Goal: Task Accomplishment & Management: Use online tool/utility

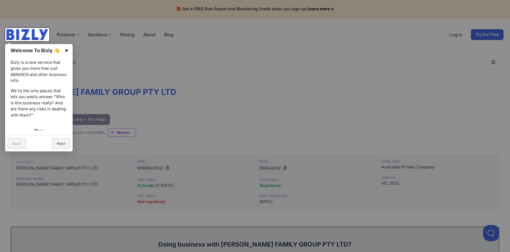
click at [66, 50] on link "×" at bounding box center [66, 50] width 12 height 12
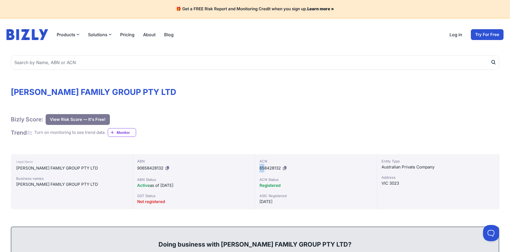
drag, startPoint x: 259, startPoint y: 168, endPoint x: 264, endPoint y: 168, distance: 4.9
click at [264, 168] on span "658428132" at bounding box center [269, 167] width 21 height 5
click at [285, 167] on icon at bounding box center [285, 168] width 4 height 4
copy span "65"
